Goal: Task Accomplishment & Management: Manage account settings

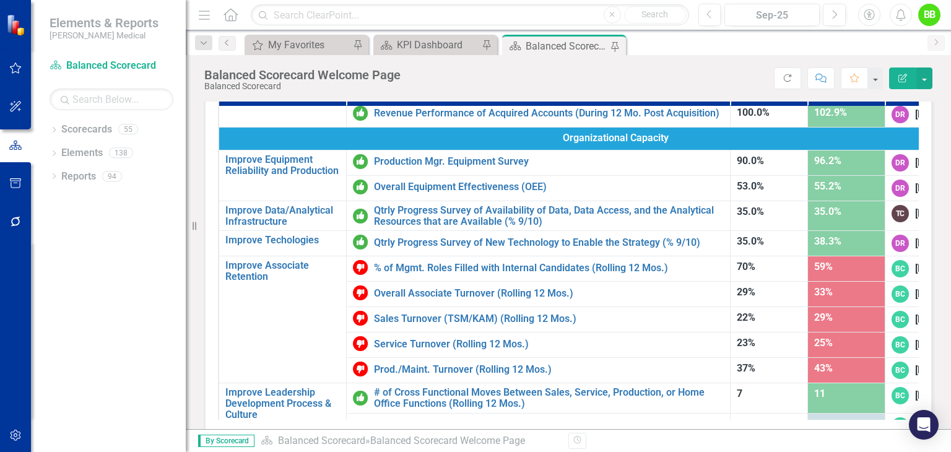
scroll to position [669, 0]
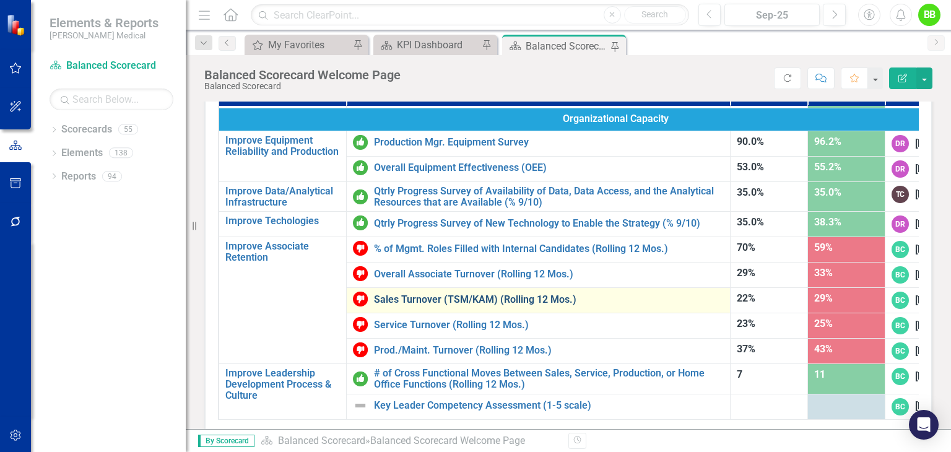
click at [430, 294] on link "Sales Turnover (TSM/KAM) (Rolling 12 Mos.)" at bounding box center [549, 299] width 350 height 11
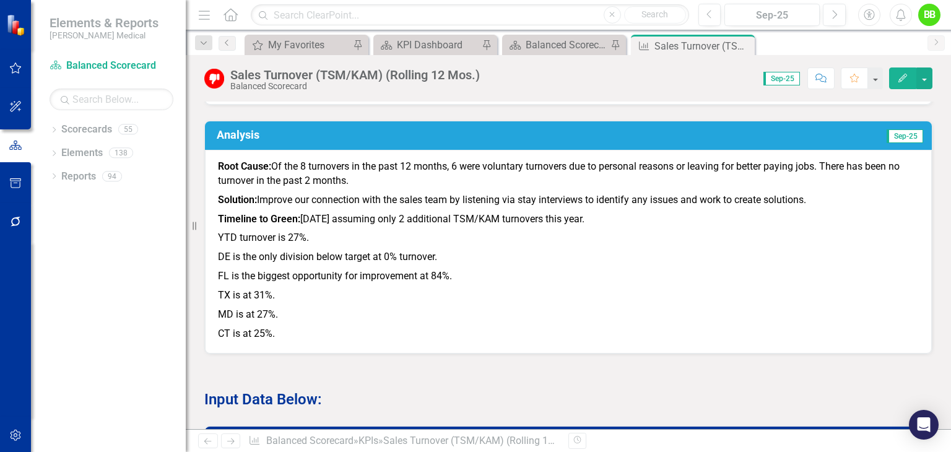
scroll to position [651, 0]
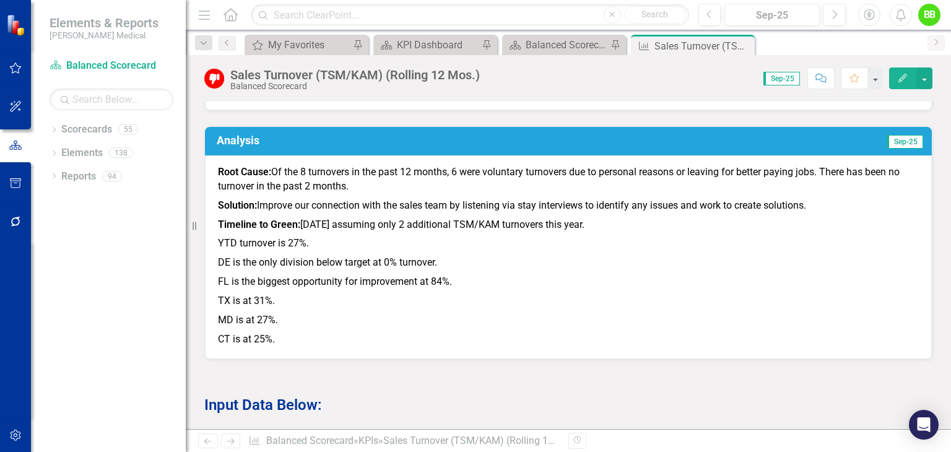
drag, startPoint x: 941, startPoint y: 218, endPoint x: 949, endPoint y: 196, distance: 23.5
click at [949, 196] on div "Owner BC [PERSON_NAME] Collaborators EM [PERSON_NAME] Sales Turnover Chart Line…" at bounding box center [568, 266] width 765 height 328
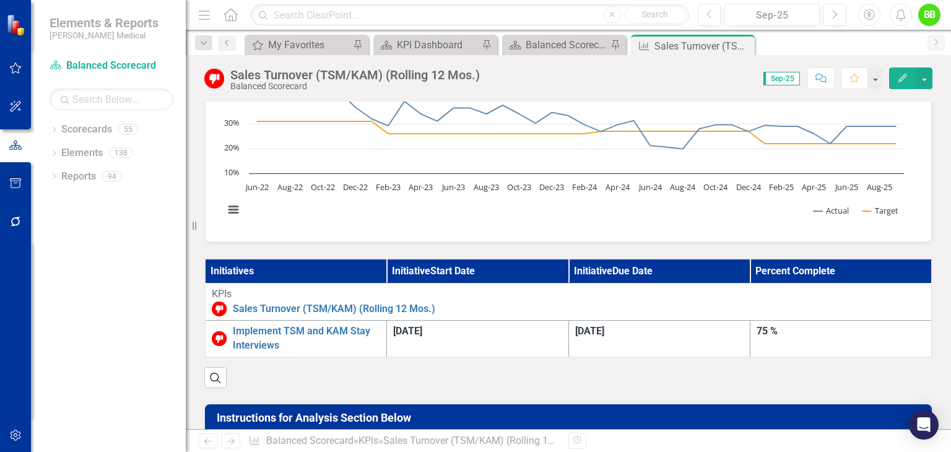
scroll to position [0, 0]
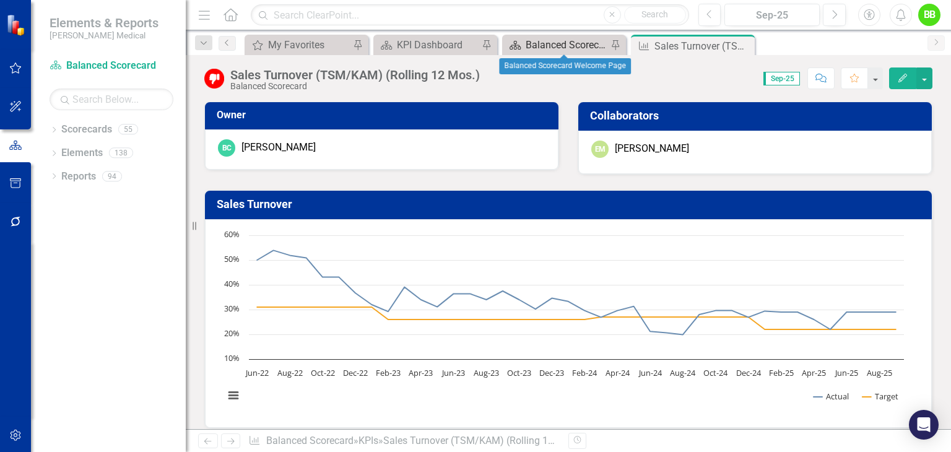
click at [588, 48] on div "Balanced Scorecard Welcome Page" at bounding box center [567, 44] width 82 height 15
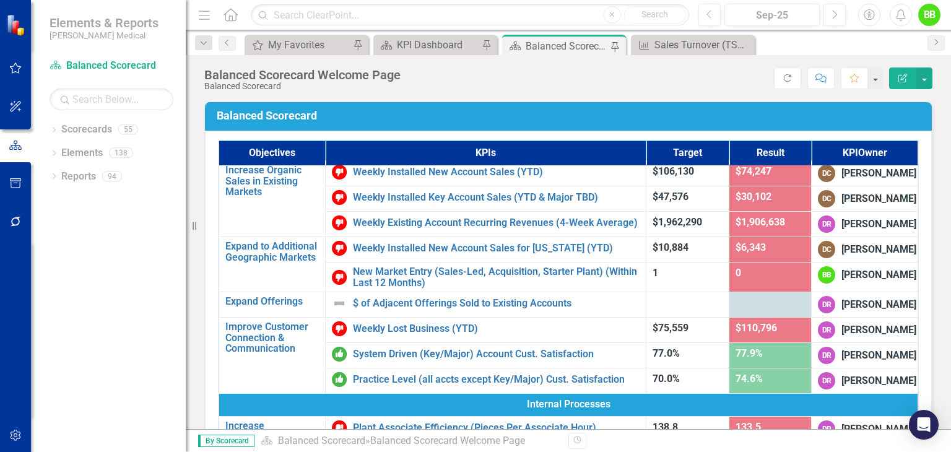
scroll to position [141, 0]
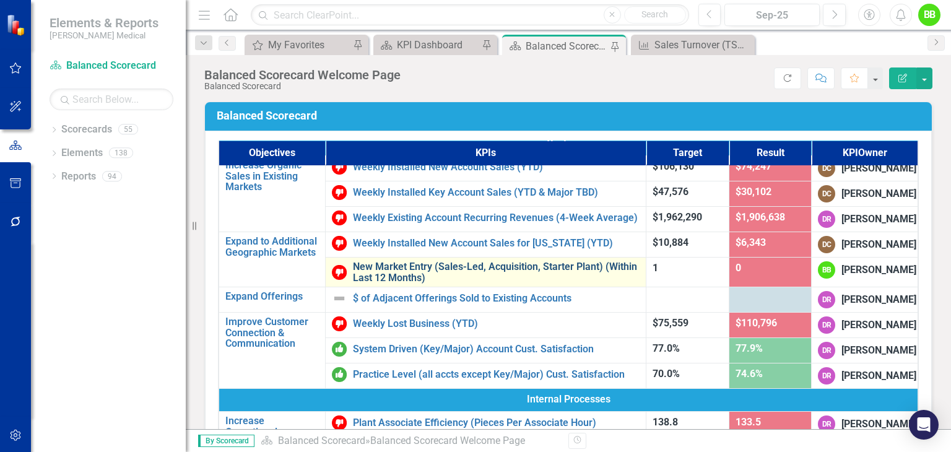
click at [435, 272] on link "New Market Entry (Sales-Led, Acquisition, Starter Plant) (Within Last 12 Months)" at bounding box center [496, 272] width 287 height 22
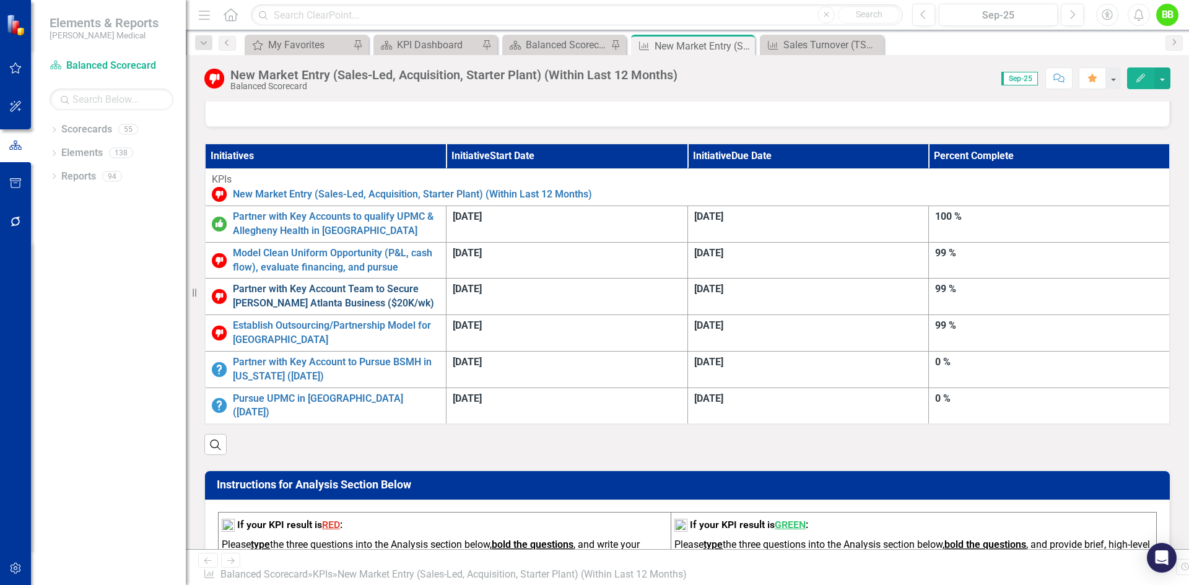
scroll to position [296, 0]
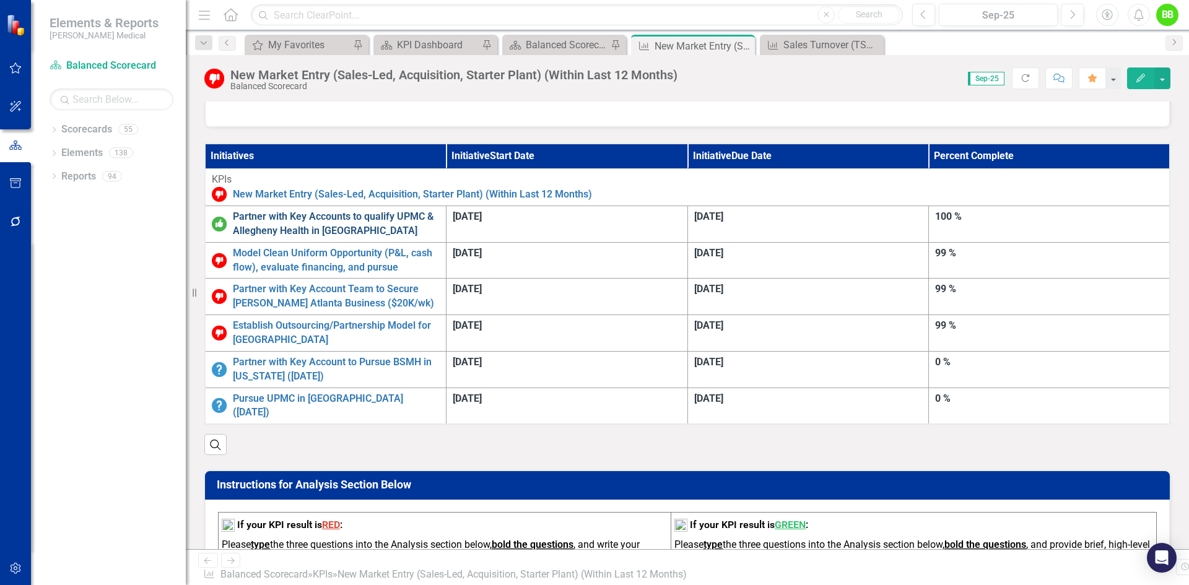
click at [440, 217] on link "Partner with Key Accounts to qualify UPMC & Allegheny Health in [GEOGRAPHIC_DAT…" at bounding box center [336, 224] width 207 height 28
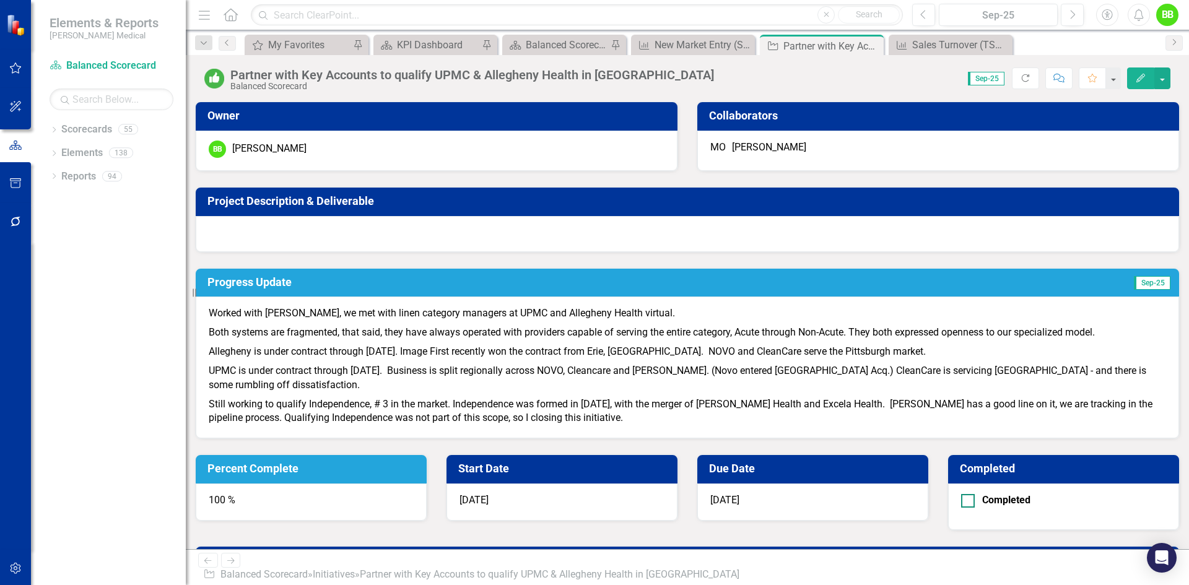
click at [950, 430] on input "Completed" at bounding box center [965, 498] width 8 height 8
checkbox input "true"
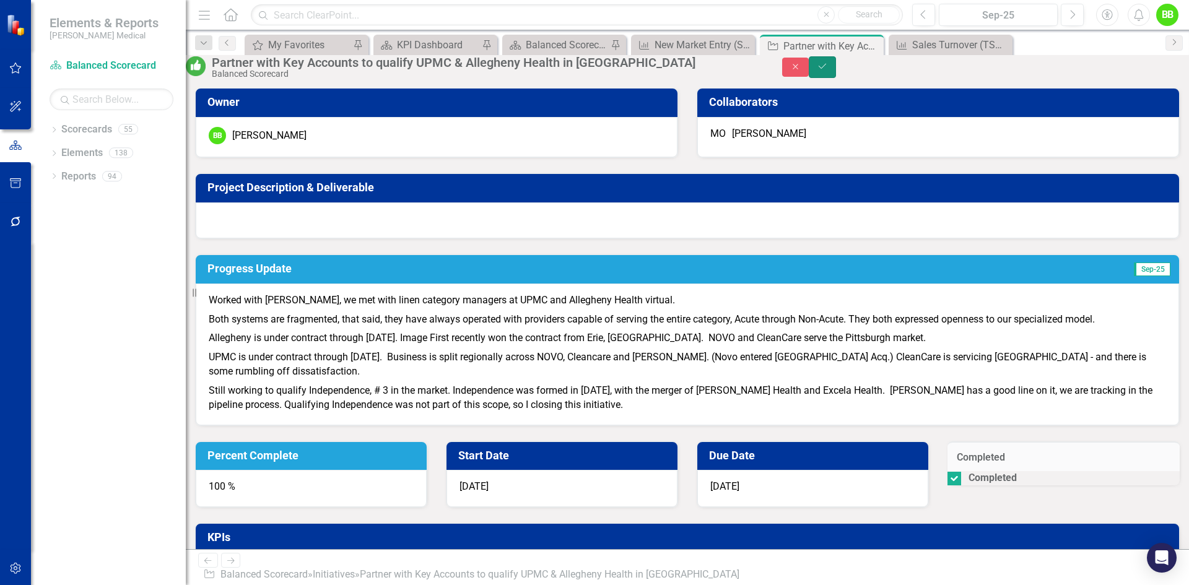
click at [828, 71] on icon "Save" at bounding box center [822, 66] width 11 height 9
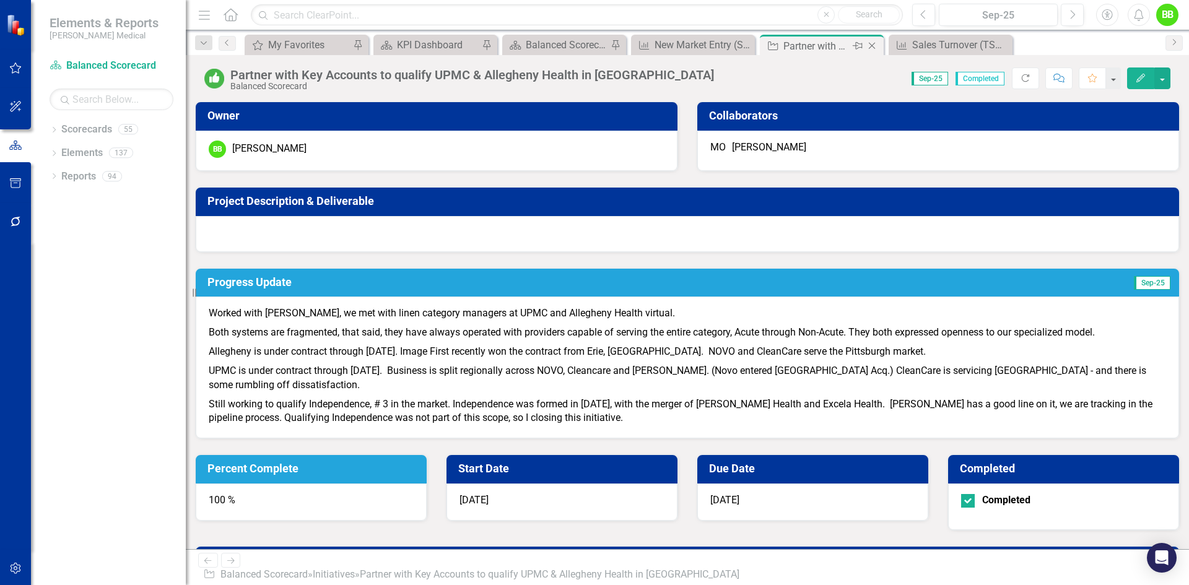
click at [876, 44] on icon "Close" at bounding box center [872, 46] width 12 height 10
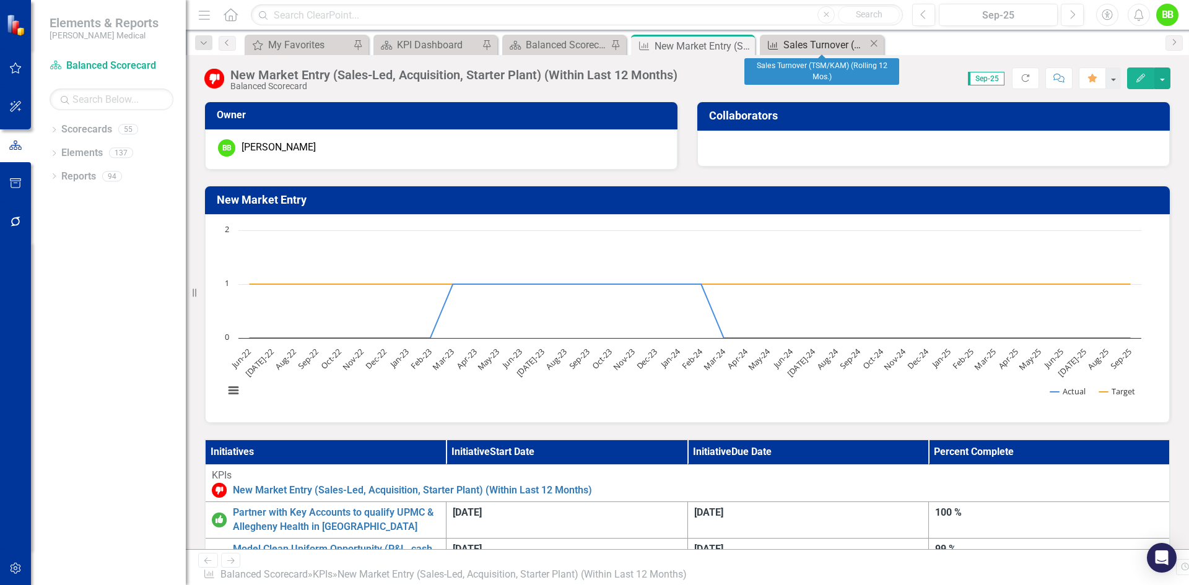
click at [809, 43] on div "Sales Turnover (TSM/KAM) (Rolling 12 Mos.)" at bounding box center [825, 44] width 85 height 15
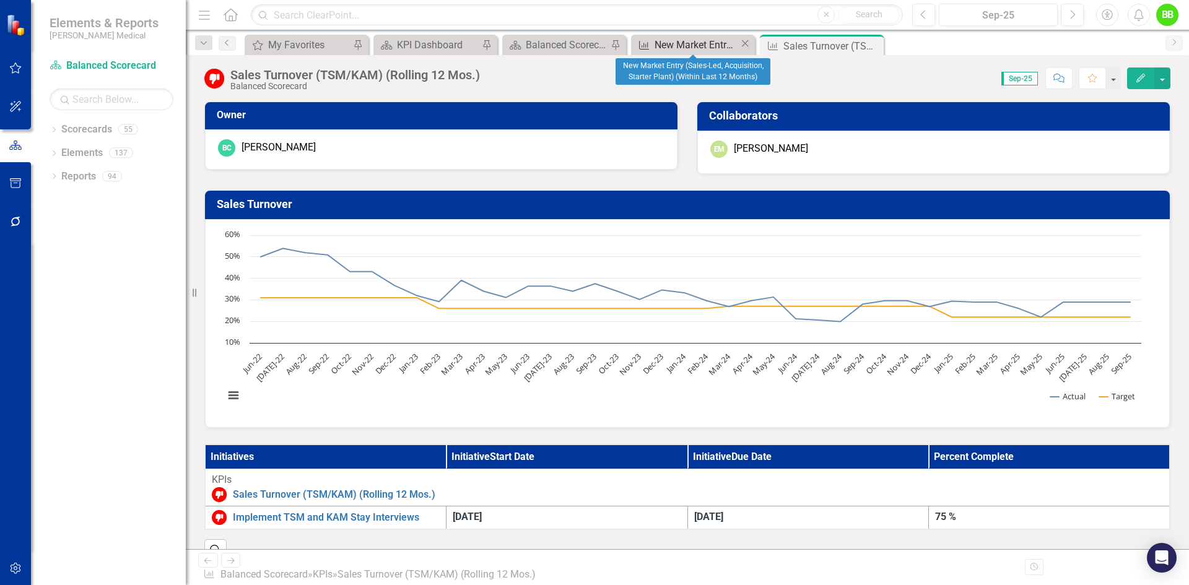
click at [677, 41] on div "New Market Entry (Sales-Led, Acquisition, Starter Plant) (Within Last 12 Months)" at bounding box center [696, 44] width 85 height 15
